Goal: Navigation & Orientation: Go to known website

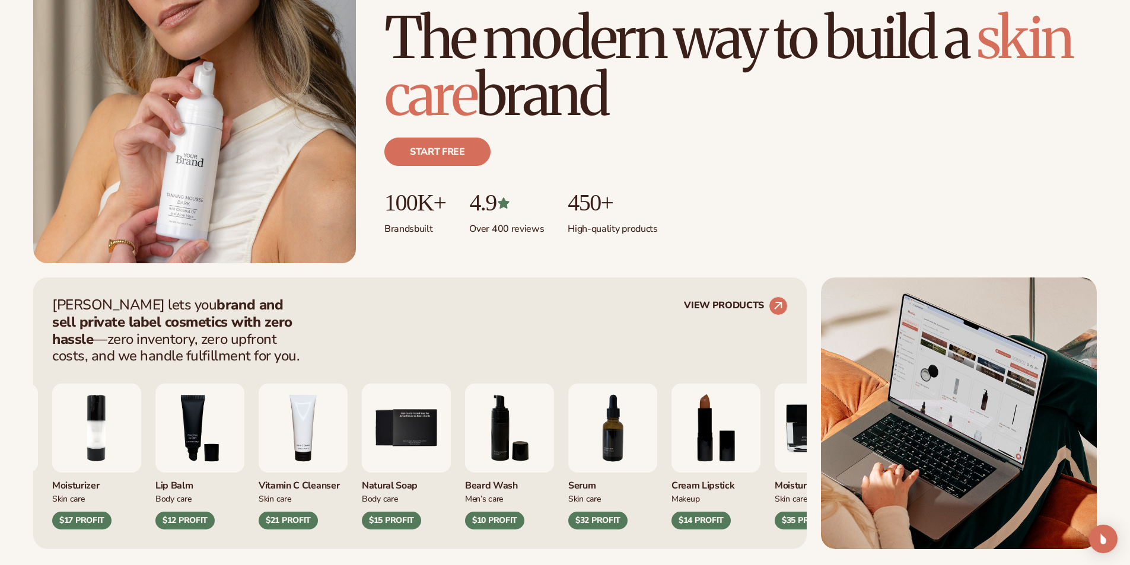
scroll to position [239, 0]
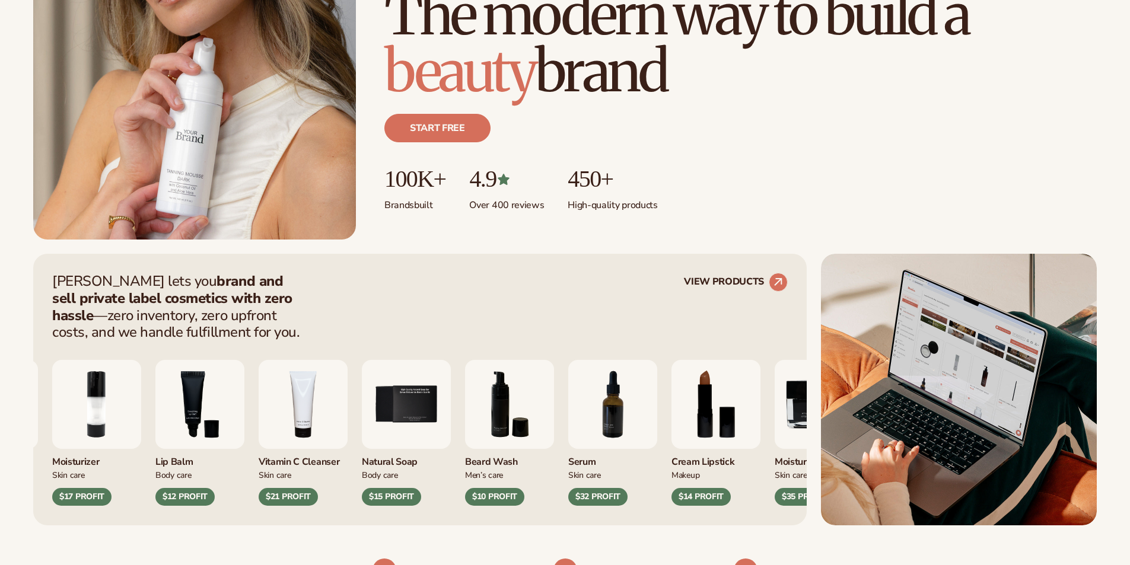
scroll to position [239, 0]
